Goal: Task Accomplishment & Management: Manage account settings

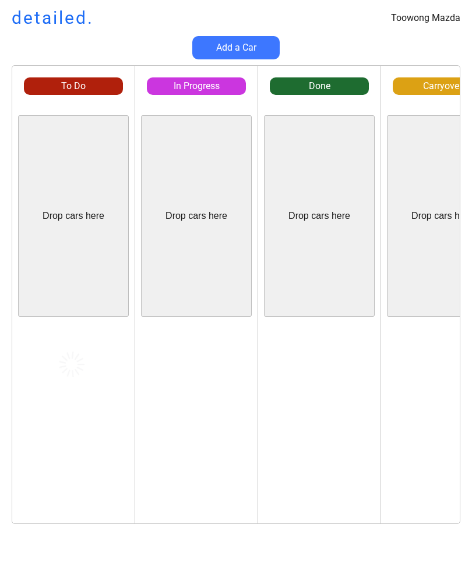
scroll to position [2, 0]
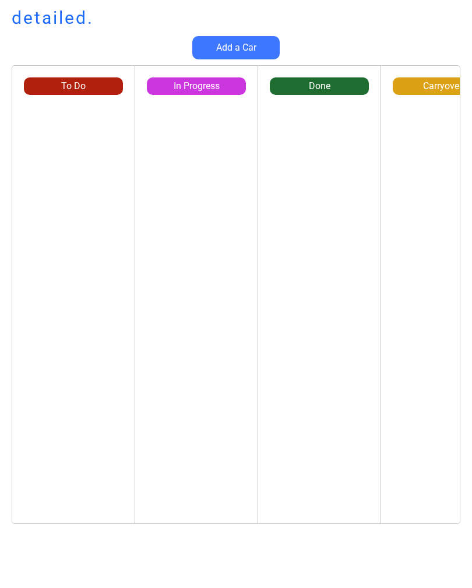
scroll to position [19, 16]
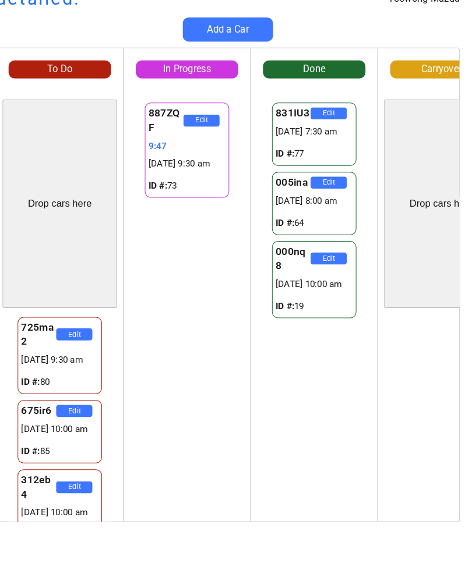
scroll to position [19, 16]
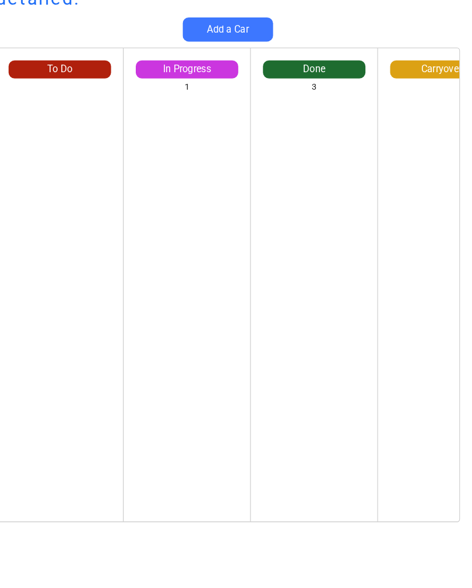
scroll to position [19, 16]
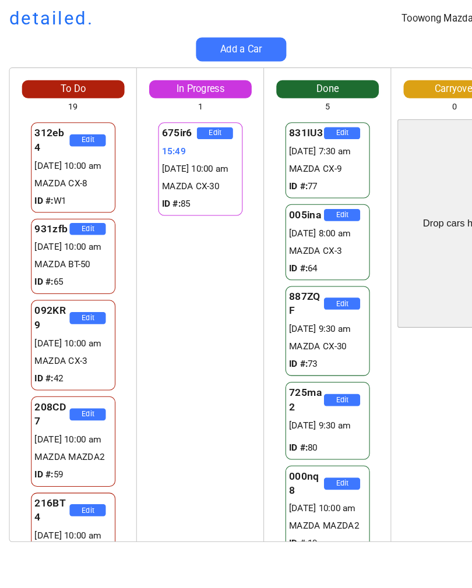
click at [447, 45] on div "Add a Car" at bounding box center [236, 47] width 472 height 23
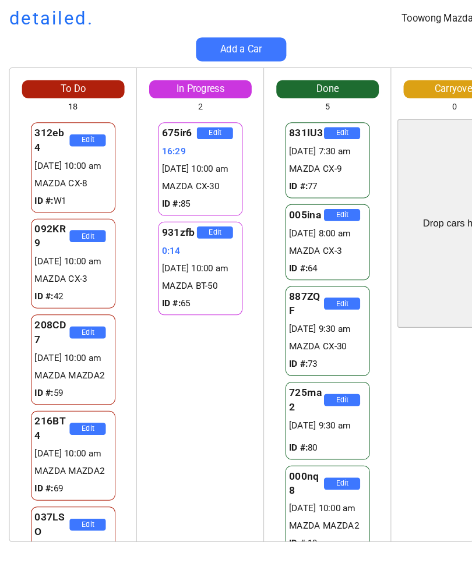
click at [425, 521] on div "Edit" at bounding box center [442, 423] width 122 height 201
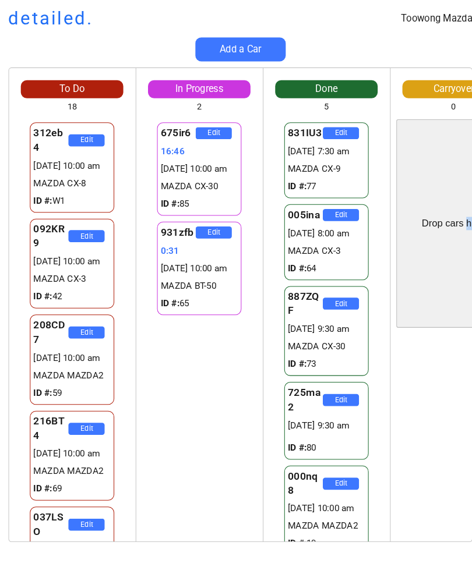
scroll to position [657, 0]
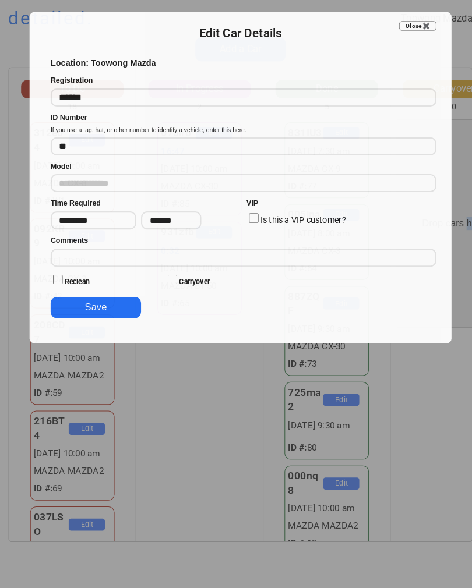
type input "**********"
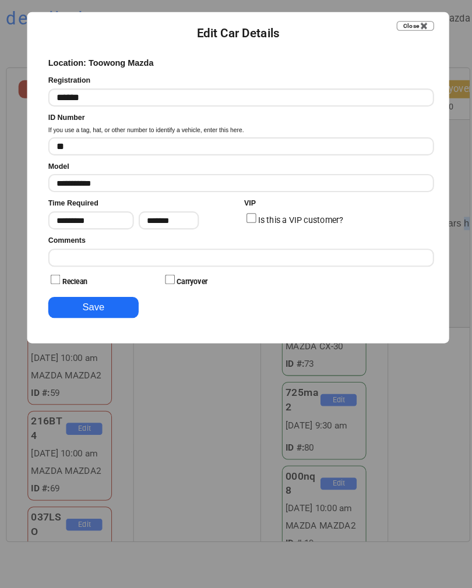
click at [402, 24] on button "Close ✖️" at bounding box center [407, 24] width 36 height 9
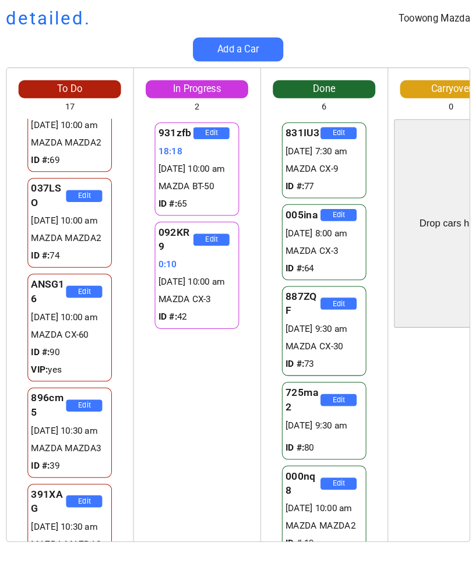
scroll to position [227, 0]
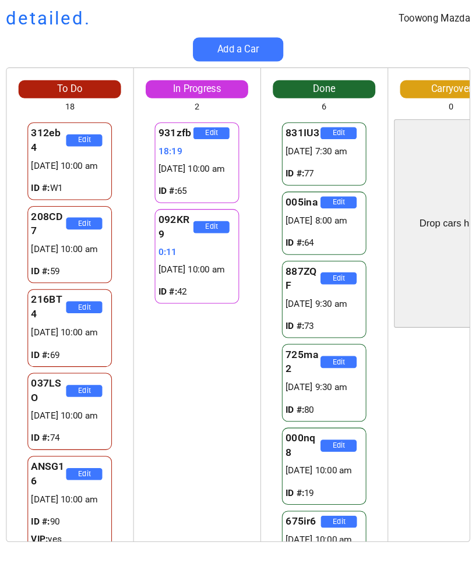
scroll to position [0, 6]
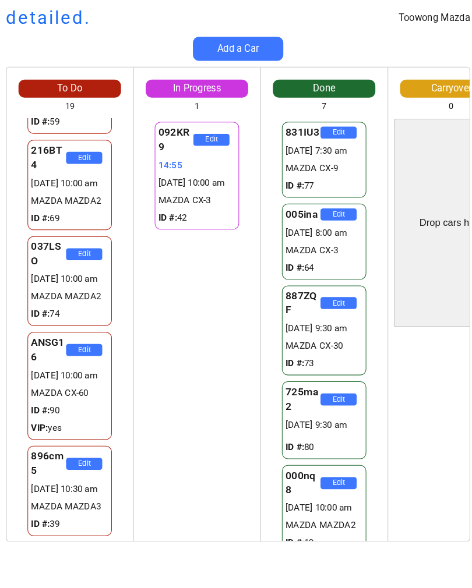
scroll to position [168, 0]
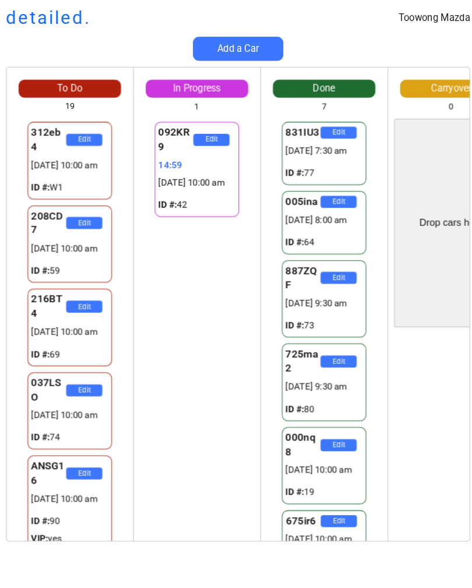
scroll to position [1, 6]
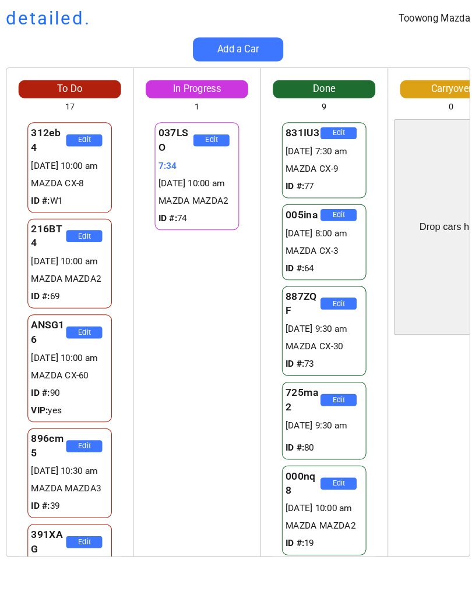
click at [332, 33] on div "Toowong Mazda detailed. Add a Car To Do 17 312eb4 Edit 24:32 01/10 10:00 am MAZ…" at bounding box center [236, 303] width 472 height 606
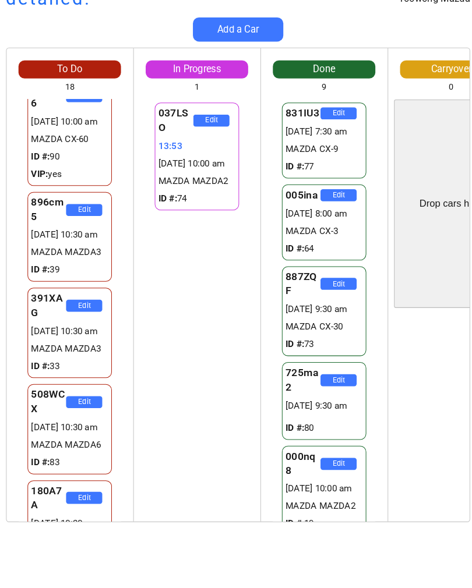
scroll to position [208, 0]
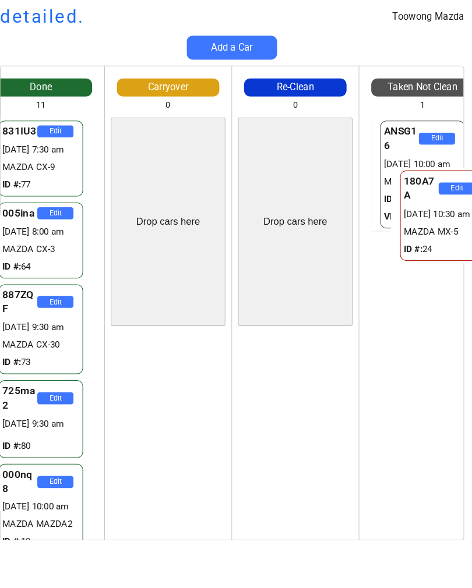
scroll to position [0, 289]
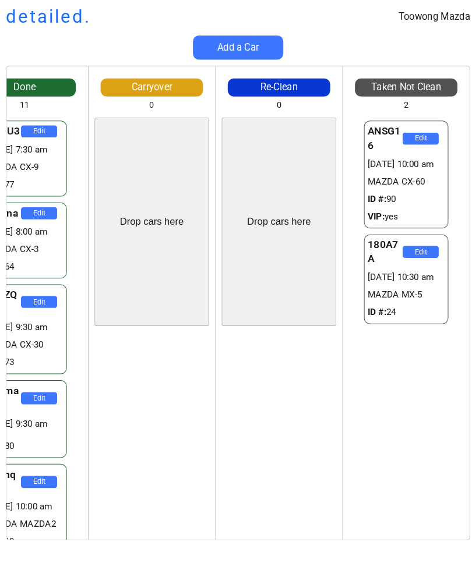
click at [3, 152] on div "To Do 16 216BT4 Edit 29321351:36 01/10 10:00 am MAZDA MAZDA2 ID #: 69 896cm5 Ed…" at bounding box center [236, 300] width 472 height 471
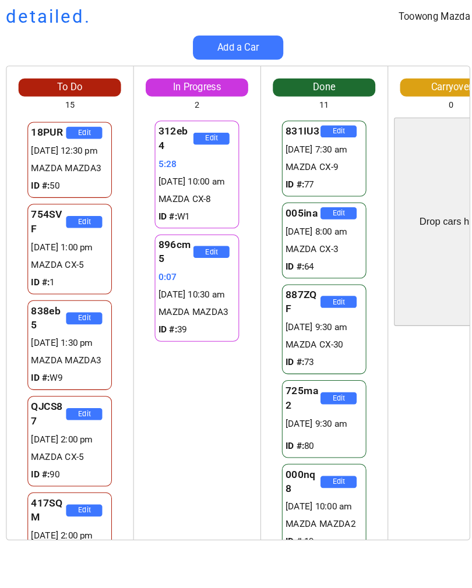
scroll to position [901, 0]
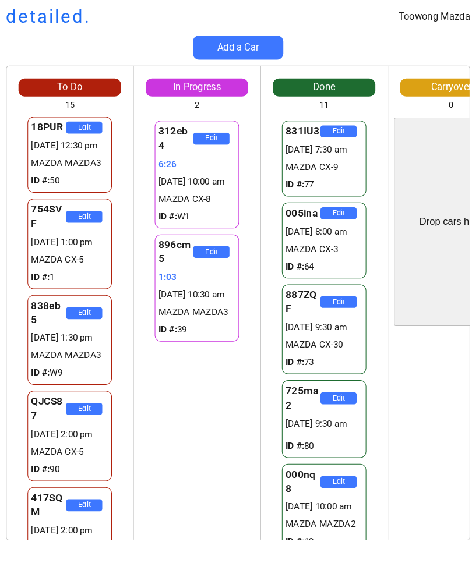
scroll to position [905, 0]
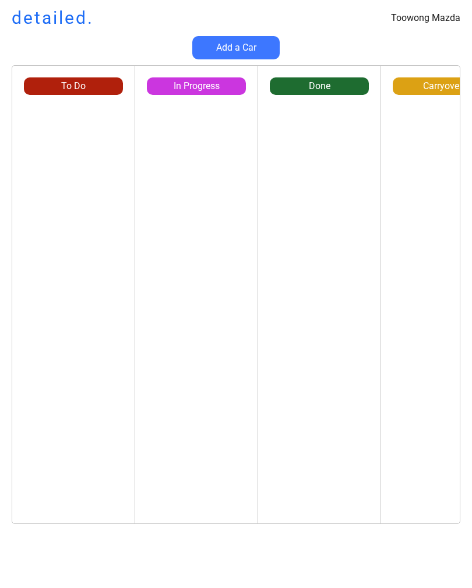
scroll to position [0, 6]
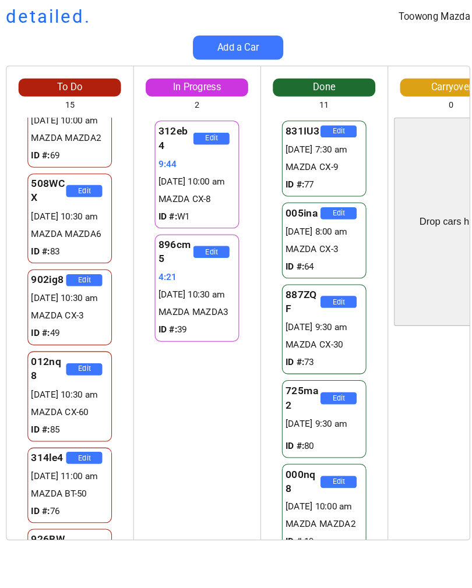
click at [138, 261] on div "896cm5 Edit 4:21 01/10 10:30 am MAZDA MAZDA3 ID #: 39" at bounding box center [196, 280] width 122 height 110
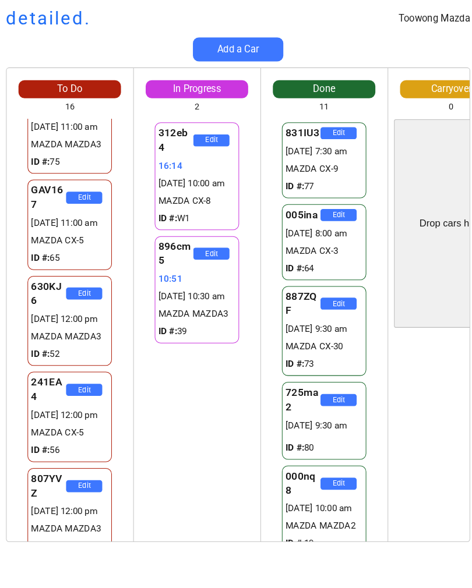
scroll to position [473, 0]
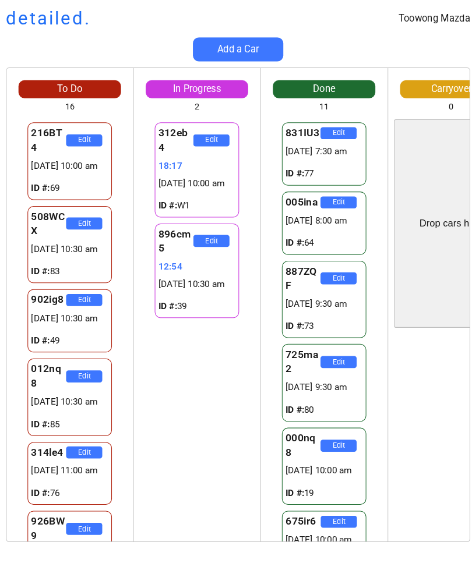
scroll to position [0, 6]
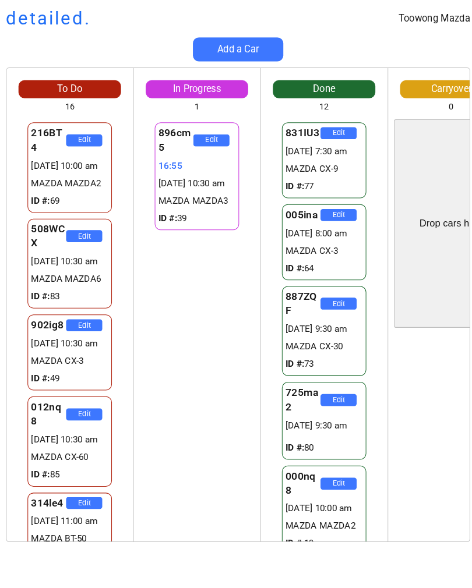
click at [222, 558] on div "Toowong Mazda detailed. Add a Car To Do 16 216BT4 Edit [DATE] 10:00 am MAZDA MA…" at bounding box center [236, 294] width 472 height 588
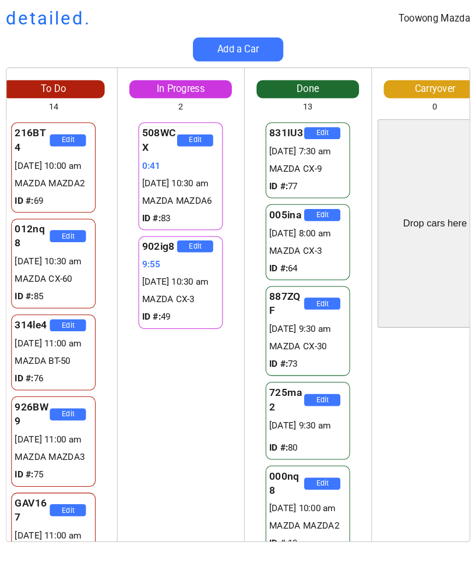
scroll to position [0, 16]
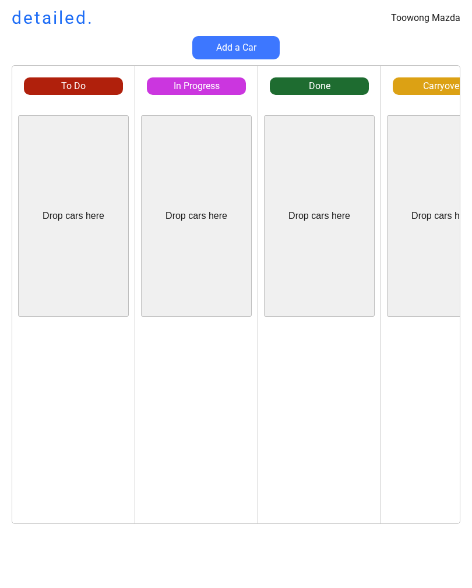
scroll to position [0, 6]
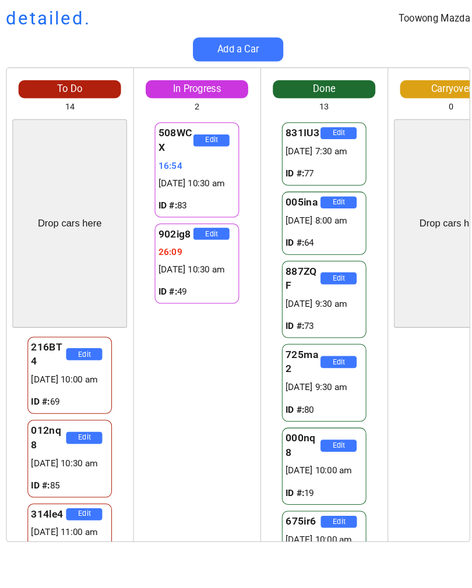
scroll to position [0, 6]
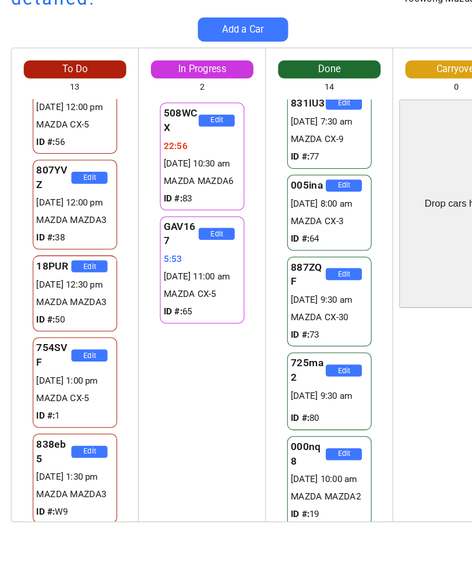
scroll to position [490, 0]
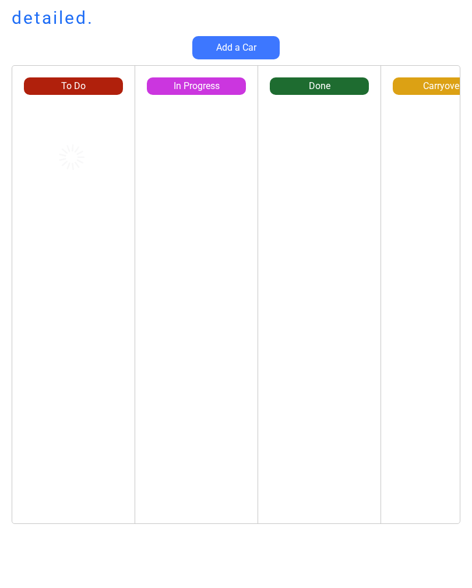
scroll to position [19, 1]
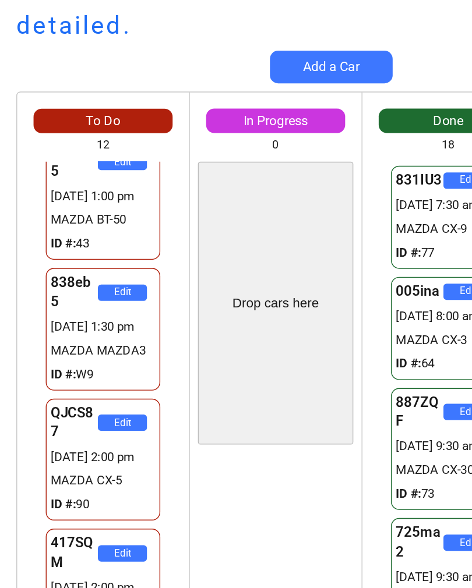
scroll to position [673, 0]
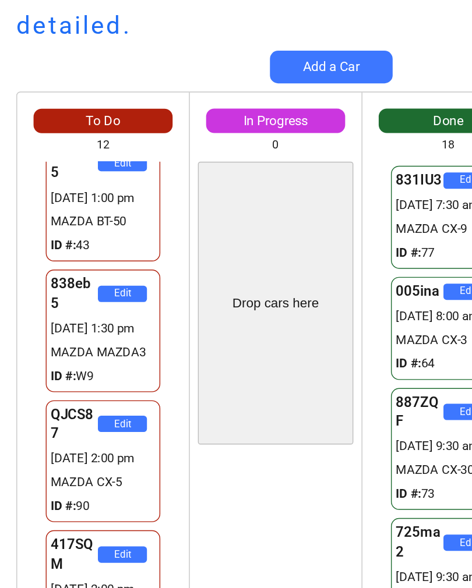
click at [255, 40] on button "Add a Car" at bounding box center [235, 47] width 87 height 23
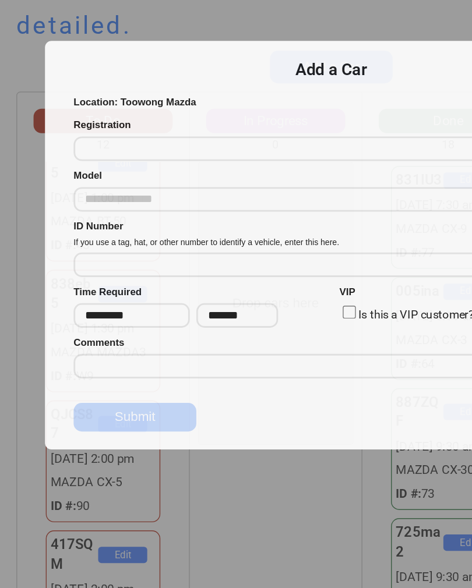
click at [253, 41] on div "Add a Car Close ✖️" at bounding box center [236, 49] width 379 height 23
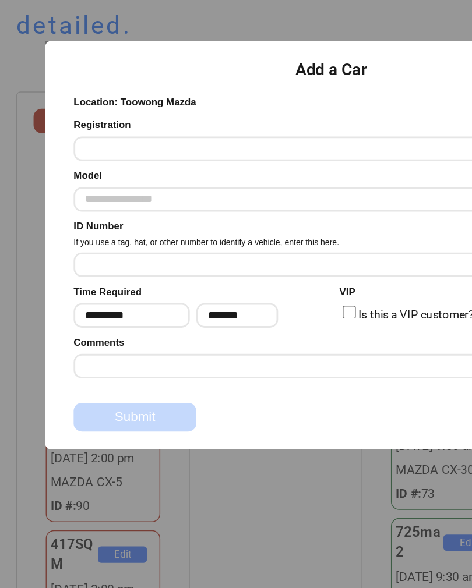
click at [273, 105] on input "input" at bounding box center [238, 105] width 373 height 17
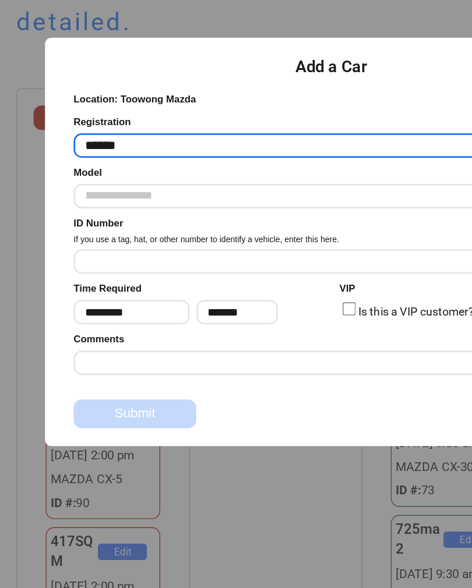
type input "******"
click at [79, 142] on input "text" at bounding box center [238, 141] width 373 height 17
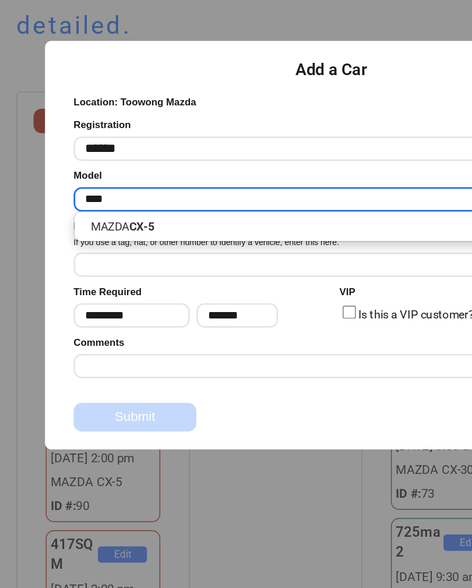
click at [84, 164] on p "MAZDA CX-5" at bounding box center [239, 161] width 373 height 15
type input "**********"
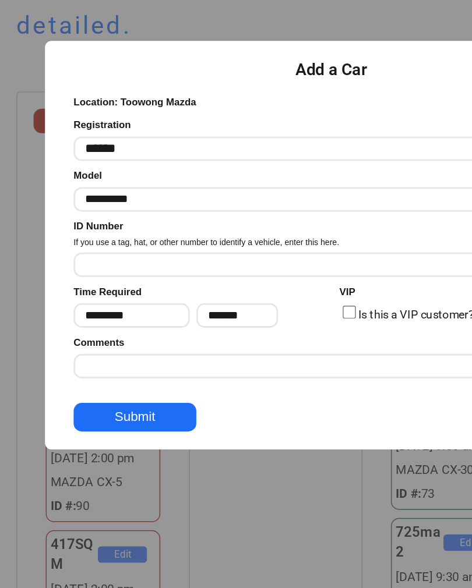
click at [77, 183] on input "input" at bounding box center [238, 188] width 373 height 17
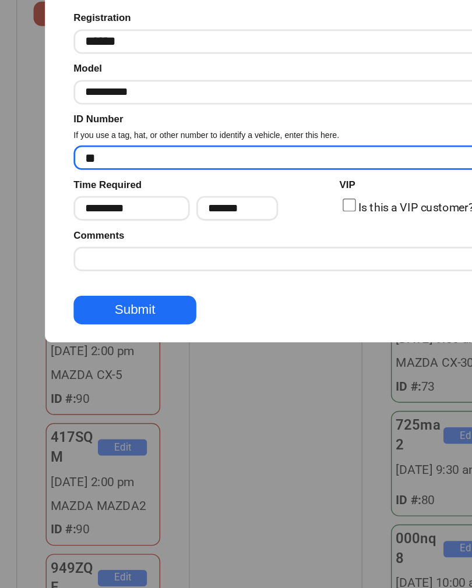
type input "**"
click at [90, 287] on button "Submit" at bounding box center [95, 297] width 87 height 20
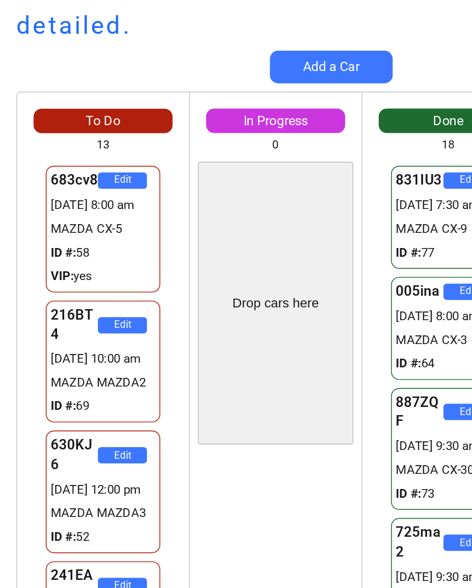
scroll to position [0, 0]
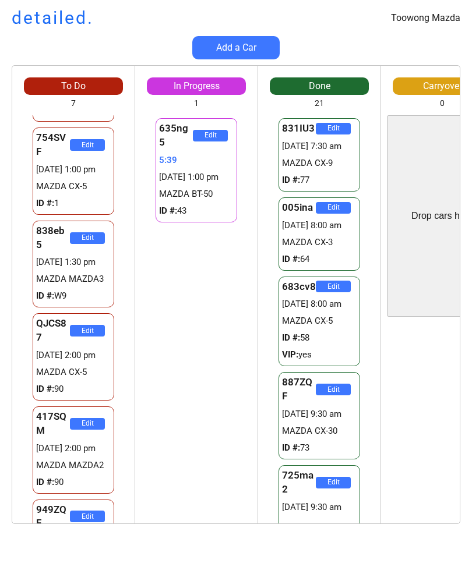
click at [466, 522] on div "To Do 7 241EA4 Edit 01/10 12:00 pm MAZDA CX-5 ID #: 56 807YVZ Edit 01/10 12:00 …" at bounding box center [236, 300] width 472 height 471
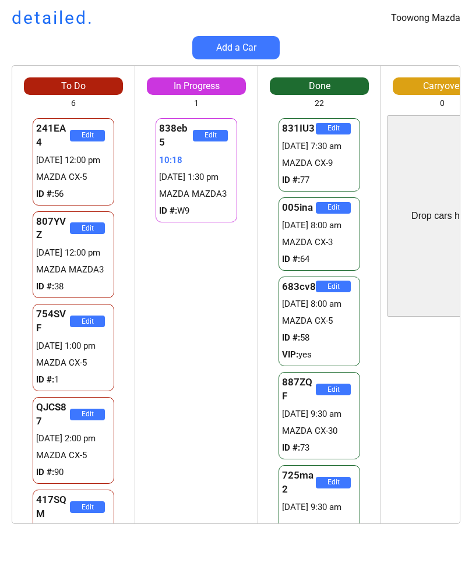
click at [147, 441] on div "838eb5 Edit 10:18 [DATE] 1:30 pm MAZDA MAZDA3 ID #: W9" at bounding box center [196, 319] width 122 height 408
click at [136, 471] on div "838eb5 Edit 10:20 [DATE] 1:30 pm MAZDA MAZDA3 ID #: W9" at bounding box center [196, 319] width 122 height 408
click at [185, 399] on div "838eb5 Edit 10:20 01/10 1:30 pm MAZDA MAZDA3 ID #: W9" at bounding box center [196, 319] width 122 height 408
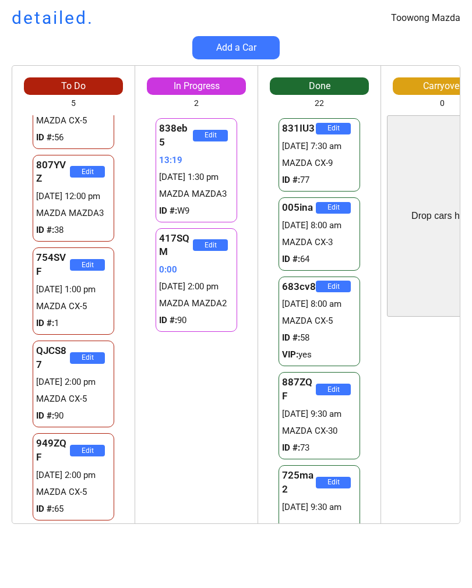
scroll to position [52, 0]
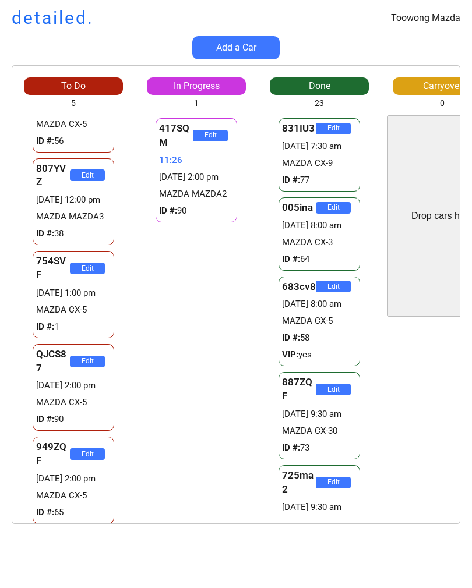
scroll to position [52, 0]
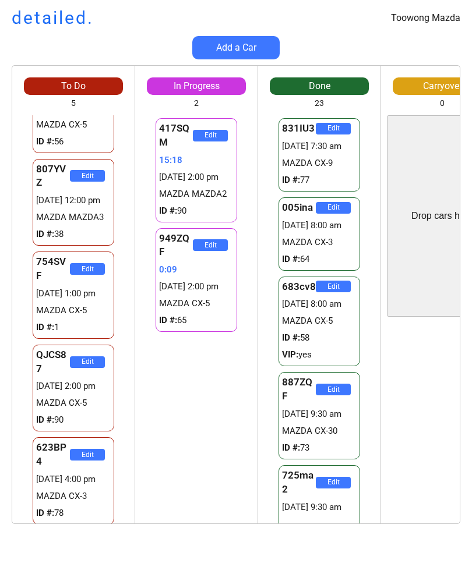
scroll to position [52, 0]
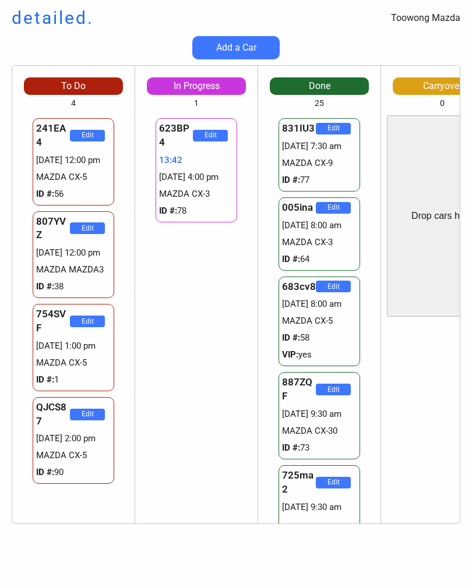
scroll to position [910, 0]
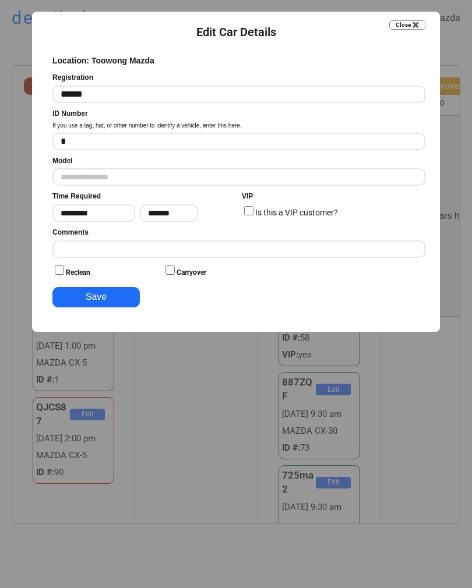
type input "**********"
click at [296, 240] on input "input" at bounding box center [238, 248] width 373 height 17
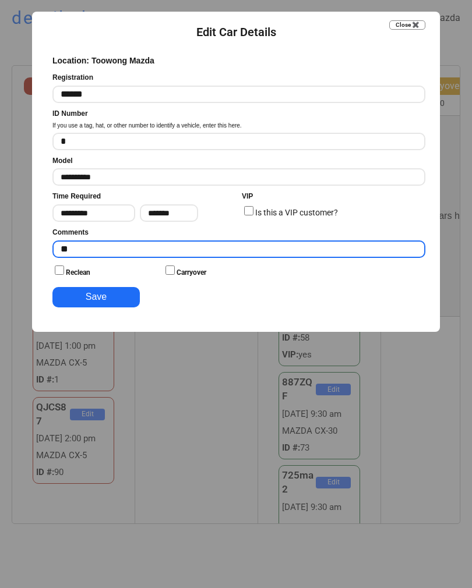
type input "*"
type input "**********"
click at [102, 288] on button "Save" at bounding box center [95, 297] width 87 height 20
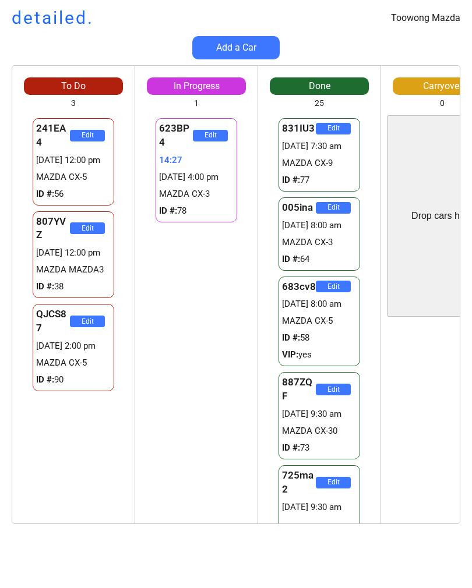
scroll to position [0, 0]
